Goal: Task Accomplishment & Management: Use online tool/utility

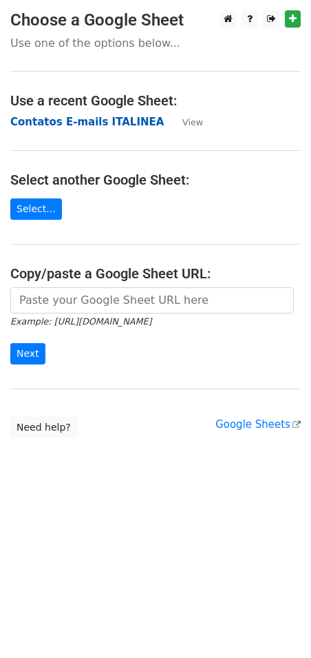
click at [37, 125] on strong "Contatos E-mails ITALINEA" at bounding box center [87, 122] width 154 height 12
click at [112, 125] on strong "Contatos E-mails ITALINEA" at bounding box center [87, 122] width 154 height 12
